Goal: Complete application form

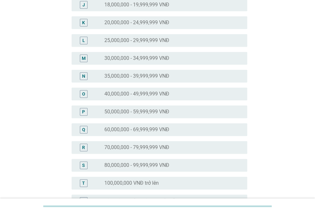
scroll to position [233, 0]
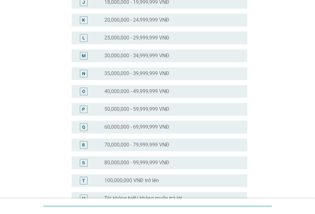
click at [162, 40] on label "25,000,000 - 29,999,999 VNĐ" at bounding box center [137, 38] width 65 height 6
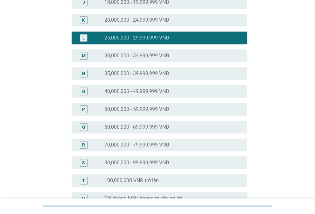
scroll to position [305, 0]
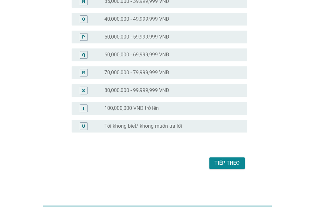
click at [234, 161] on div "Tiếp theo" at bounding box center [227, 163] width 25 height 8
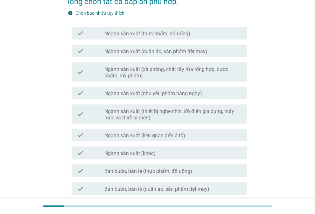
scroll to position [71, 0]
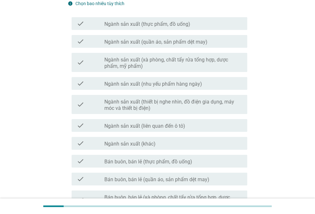
click at [186, 22] on label "Ngành sản xuất (thực phẩm, đồ uống)" at bounding box center [148, 24] width 86 height 6
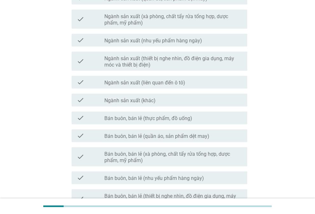
scroll to position [118, 0]
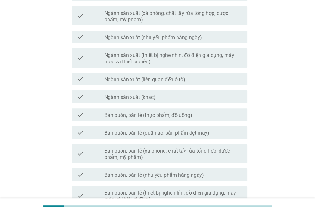
click at [171, 116] on label "Bán buôn, bán lẻ (thực phẩm, đồ uống)" at bounding box center [149, 115] width 88 height 6
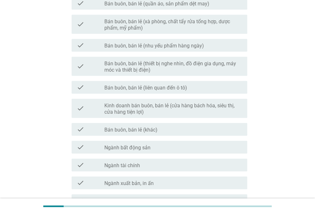
scroll to position [248, 0]
click at [144, 146] on label "Ngành bất động sản" at bounding box center [128, 147] width 46 height 6
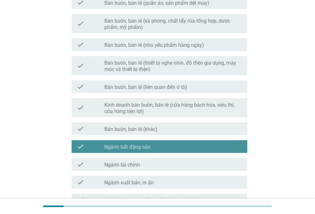
scroll to position [350, 0]
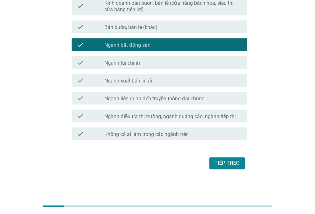
click at [227, 163] on div "Tiếp theo" at bounding box center [227, 163] width 25 height 8
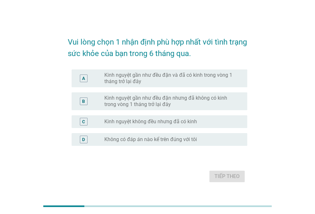
click at [197, 80] on label "Kinh nguyệt gần như đều đặn và đã có kinh trong vòng 1 tháng trở lại đây" at bounding box center [171, 78] width 133 height 13
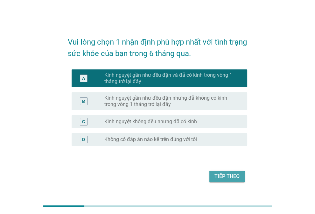
click at [228, 174] on div "Tiếp theo" at bounding box center [227, 177] width 25 height 8
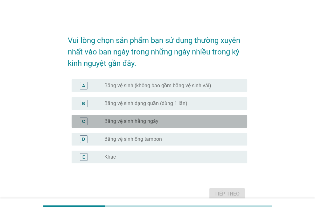
click at [176, 118] on div "radio_button_unchecked Băng vệ sinh hằng ngày" at bounding box center [174, 122] width 138 height 8
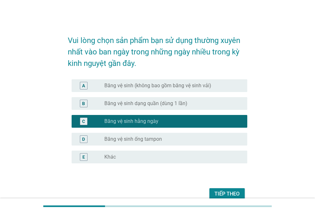
click at [189, 86] on label "Băng vệ sinh (không bao gồm băng vệ sinh vải)" at bounding box center [158, 86] width 107 height 6
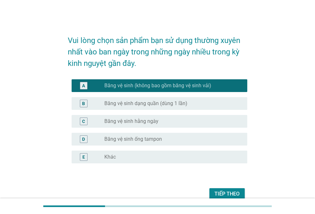
click at [229, 197] on div "Tiếp theo" at bounding box center [227, 194] width 25 height 8
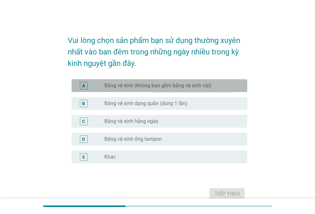
click at [123, 83] on label "Băng vệ sinh (không bao gồm băng vệ sinh vải)" at bounding box center [158, 86] width 107 height 6
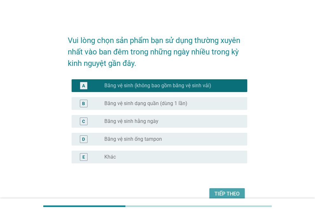
click at [228, 191] on div "Tiếp theo" at bounding box center [227, 194] width 25 height 8
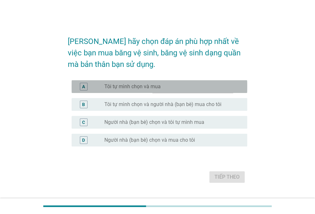
click at [162, 88] on div "radio_button_unchecked Tôi tự mình chọn và mua" at bounding box center [171, 86] width 133 height 6
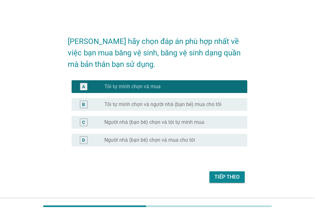
click at [224, 177] on div "Tiếp theo" at bounding box center [227, 177] width 25 height 8
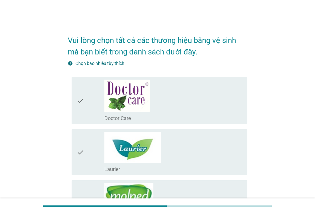
click at [170, 107] on div "check_box_outline_blank Doctor Care" at bounding box center [174, 101] width 138 height 42
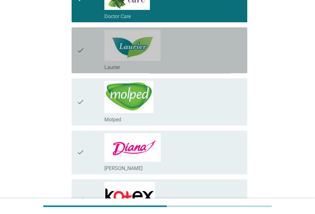
click at [170, 55] on div "check_box_outline_blank Laurier" at bounding box center [174, 50] width 138 height 41
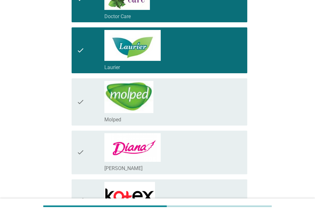
scroll to position [216, 0]
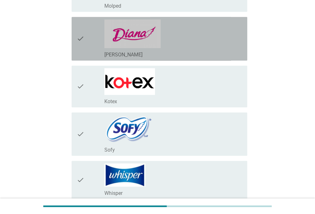
click at [171, 50] on div "check_box_outline_blank [PERSON_NAME]" at bounding box center [174, 54] width 138 height 8
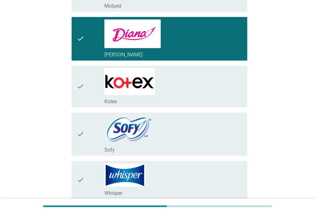
drag, startPoint x: 171, startPoint y: 78, endPoint x: 168, endPoint y: 111, distance: 33.0
click at [171, 78] on div "check_box_outline_blank Kotex" at bounding box center [174, 86] width 138 height 37
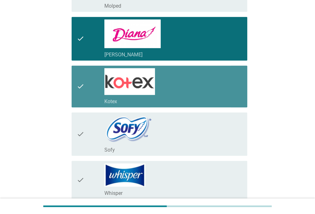
click at [166, 129] on div "check_box_outline_blank Sofy" at bounding box center [174, 134] width 138 height 38
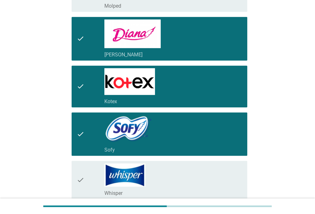
scroll to position [339, 0]
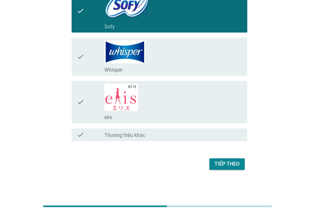
click at [167, 64] on div "check_box_outline_blank Whisper" at bounding box center [174, 56] width 138 height 33
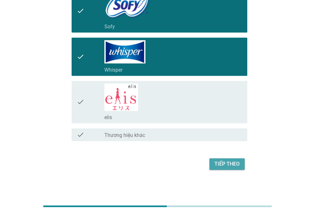
click at [236, 164] on div "Tiếp theo" at bounding box center [227, 164] width 25 height 8
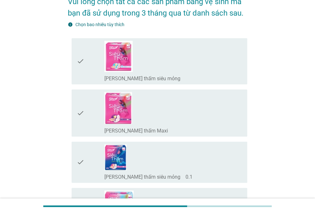
scroll to position [39, 0]
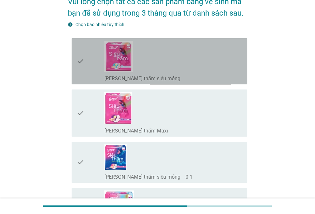
click at [174, 57] on div "check_box_outline_blank [PERSON_NAME] thấm siêu mỏng" at bounding box center [174, 61] width 138 height 41
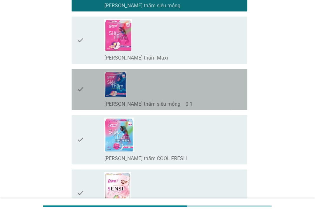
click at [178, 85] on div "check_box_outline_blank [PERSON_NAME] thấm siêu mỏng　0.1" at bounding box center [174, 89] width 138 height 36
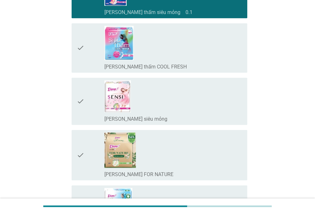
click at [177, 53] on div "check_box_outline_blank [PERSON_NAME] thấm COOL FRESH" at bounding box center [174, 48] width 138 height 44
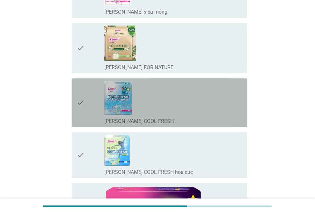
click at [189, 107] on div "check_box_outline_blank [PERSON_NAME] SENSI COOL FRESH" at bounding box center [174, 103] width 138 height 44
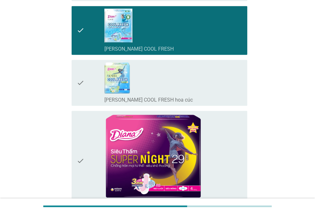
scroll to position [430, 0]
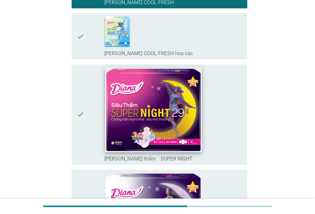
click at [189, 106] on img at bounding box center [153, 109] width 97 height 85
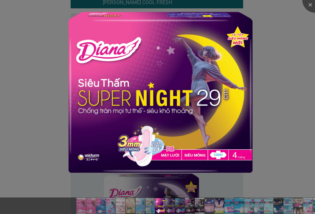
scroll to position [554, 0]
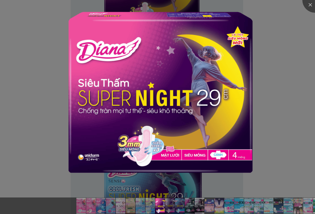
click at [304, 20] on div at bounding box center [157, 107] width 315 height 214
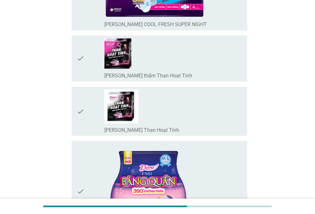
scroll to position [776, 0]
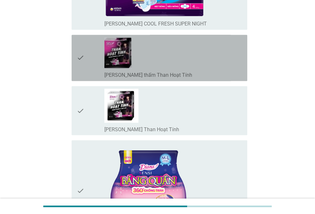
click at [198, 59] on div "check_box_outline_blank [PERSON_NAME] thấm Than Hoạt Tính" at bounding box center [174, 57] width 138 height 41
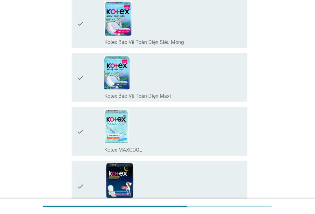
scroll to position [1256, 0]
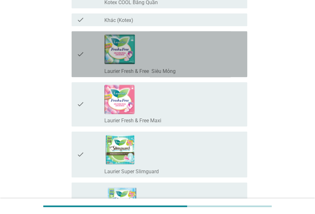
click at [190, 67] on div "check_box_outline_blank Laurier Fresh & Free Siêu Mỏng" at bounding box center [174, 71] width 138 height 8
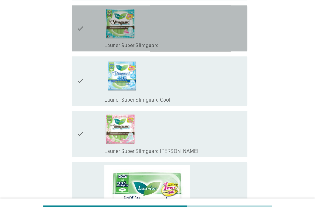
click at [209, 29] on div "check_box_outline_blank Laurier Super Slimguard" at bounding box center [174, 28] width 138 height 41
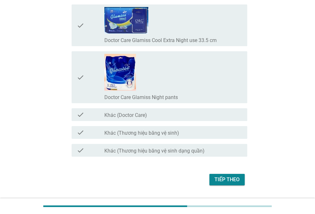
scroll to position [5178, 0]
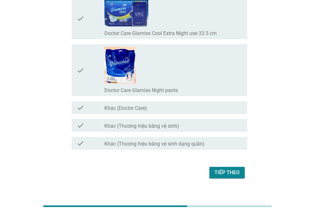
click at [235, 169] on div "Tiếp theo" at bounding box center [227, 173] width 25 height 8
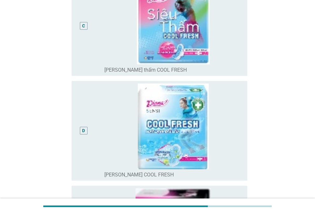
scroll to position [308, 0]
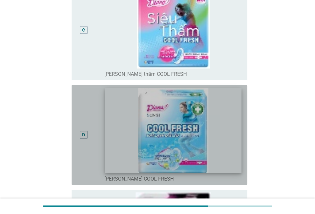
click at [228, 121] on img at bounding box center [173, 130] width 137 height 85
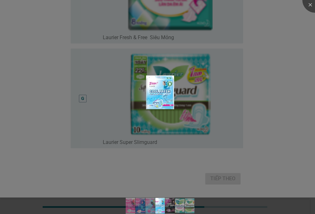
click at [284, 94] on div at bounding box center [157, 107] width 315 height 214
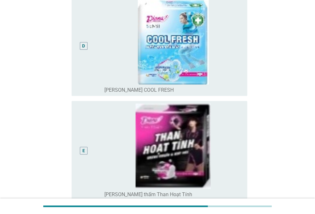
scroll to position [395, 0]
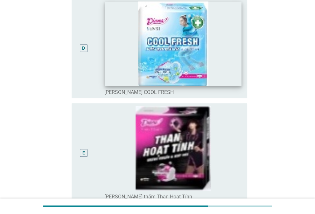
click at [233, 73] on img at bounding box center [173, 43] width 137 height 85
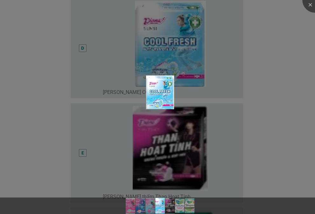
click at [278, 72] on div at bounding box center [157, 107] width 315 height 214
click at [98, 66] on div at bounding box center [157, 107] width 315 height 214
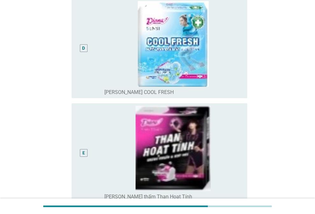
click at [97, 79] on div "D" at bounding box center [91, 48] width 28 height 95
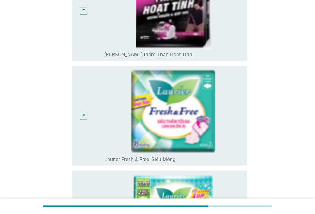
scroll to position [675, 0]
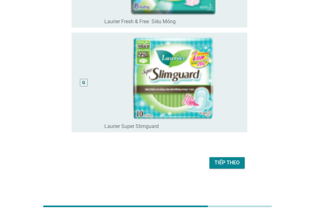
click at [217, 165] on div "Tiếp theo" at bounding box center [227, 163] width 25 height 8
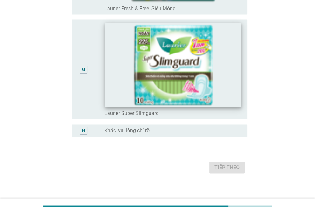
scroll to position [693, 0]
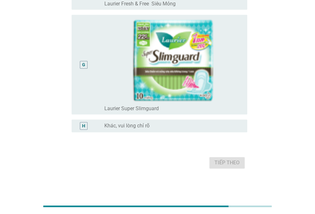
click at [183, 127] on div "radio_button_unchecked Khác, vui lòng chỉ rõ" at bounding box center [171, 126] width 133 height 6
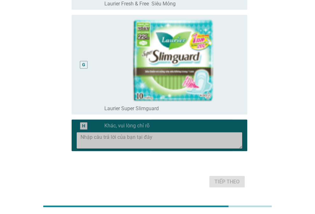
click at [177, 139] on textarea at bounding box center [162, 140] width 162 height 16
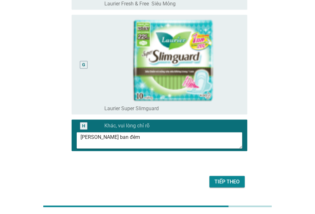
type textarea "[PERSON_NAME] ban đêm"
click at [234, 182] on div "Tiếp theo" at bounding box center [227, 182] width 25 height 8
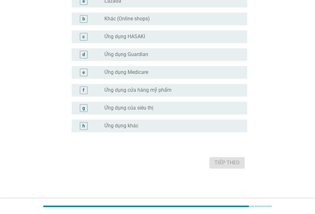
scroll to position [0, 0]
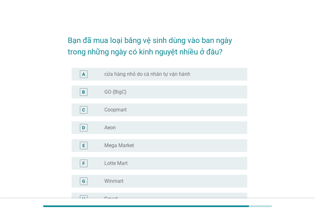
click at [152, 92] on div "radio_button_unchecked GO (BigC)" at bounding box center [171, 92] width 133 height 6
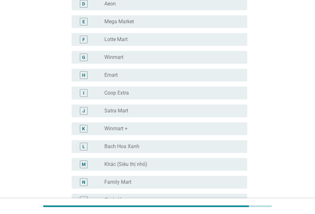
scroll to position [141, 0]
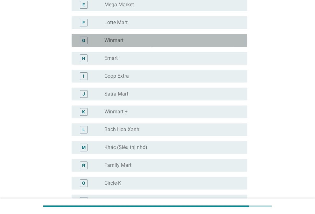
click at [150, 43] on div "radio_button_unchecked Winmart" at bounding box center [171, 40] width 133 height 6
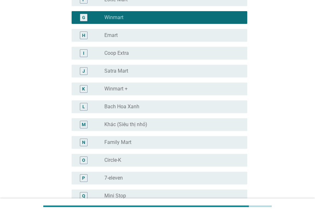
scroll to position [187, 0]
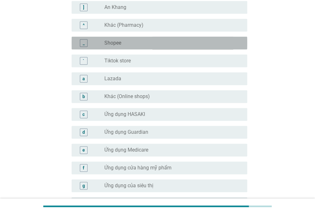
click at [143, 44] on div "radio_button_unchecked Shopee" at bounding box center [171, 43] width 133 height 6
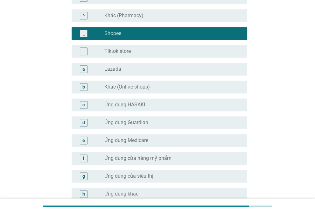
scroll to position [644, 0]
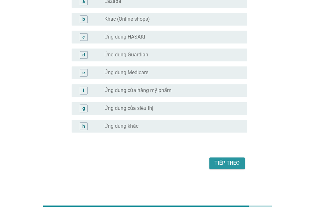
click at [238, 166] on div "Tiếp theo" at bounding box center [227, 163] width 25 height 8
